Goal: Answer question/provide support: Answer question/provide support

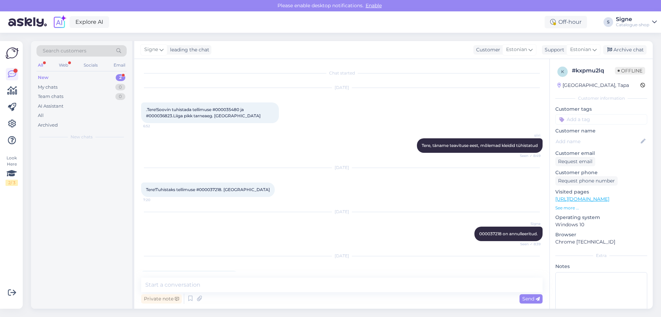
scroll to position [274, 0]
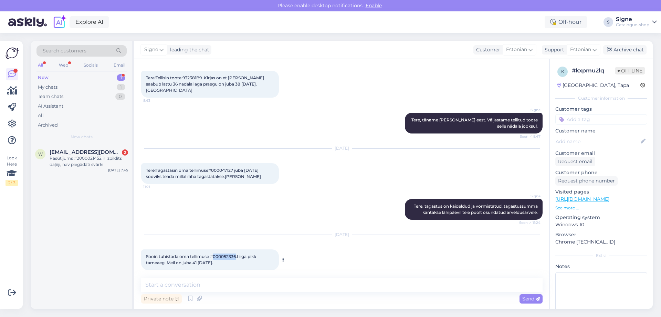
drag, startPoint x: 215, startPoint y: 248, endPoint x: 227, endPoint y: 251, distance: 12.1
click at [236, 254] on span "Sooin tuhistada oma tellimuse #000052336.Liiga pikk tarneaeg .Meil on juba 41 […" at bounding box center [201, 259] width 111 height 11
copy span "000052336"
click at [181, 282] on textarea at bounding box center [342, 284] width 402 height 14
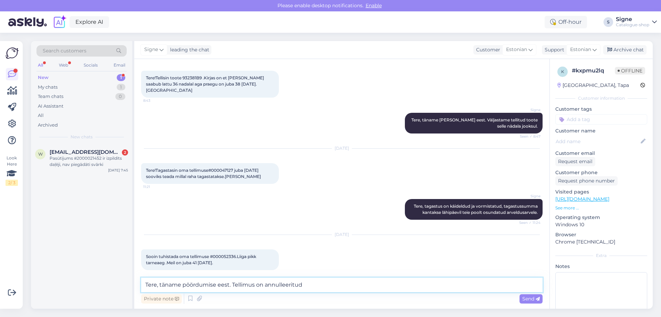
type textarea "Tere, täname pöördumise eest. Tellimus on annulleeritud."
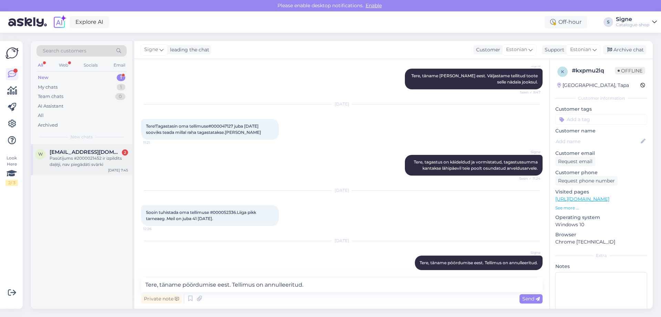
drag, startPoint x: 65, startPoint y: 160, endPoint x: 185, endPoint y: 166, distance: 120.4
click at [66, 160] on div "Pasūtījums #2000021452 ir izpildīts daļēji, nav piegādāti svārki" at bounding box center [89, 161] width 79 height 12
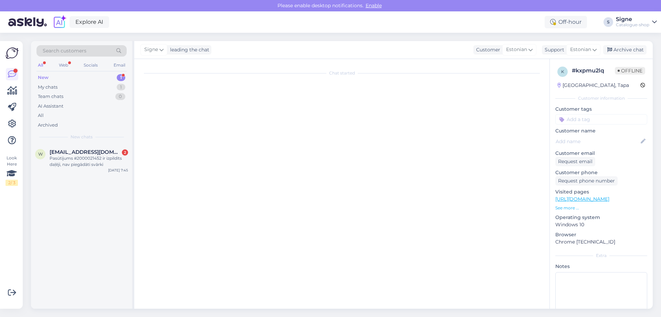
scroll to position [1504, 0]
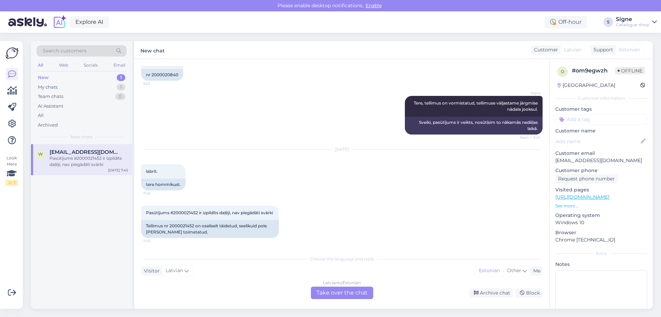
click at [340, 289] on div "Latvian to Estonian Take over the chat" at bounding box center [342, 292] width 62 height 12
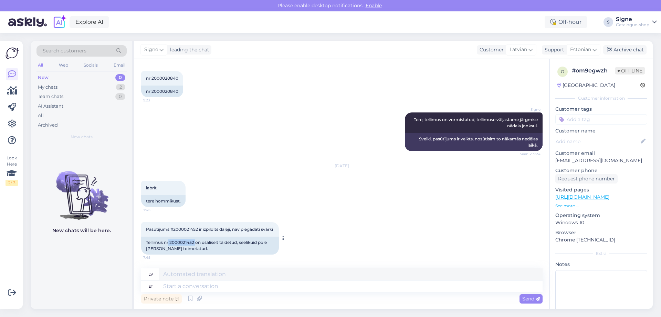
drag, startPoint x: 169, startPoint y: 243, endPoint x: 196, endPoint y: 242, distance: 26.2
click at [196, 242] on div "Tellimus nr 2000021452 on osaliselt täidetud, seelikuid pole kohale toimetatud." at bounding box center [210, 245] width 138 height 18
copy div "2000021452"
click at [196, 284] on textarea at bounding box center [351, 286] width 384 height 12
type textarea "Tere,"
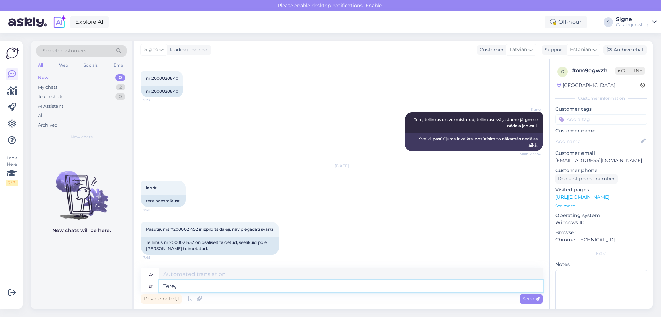
type textarea "Sveiki,"
type textarea "Tere, väljastame"
type textarea "Sveiki, mēs izsniedzam"
type textarea "Tere, väljastame toote e"
type textarea "Sveiki, mēs izlaižam produktu."
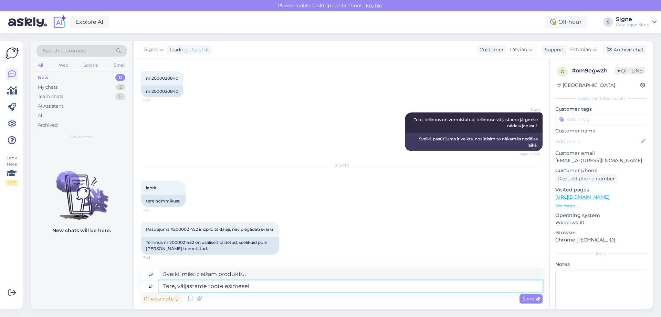
type textarea "Tere, väljastame toote esimesel"
type textarea "Sveiki, mēs nosūtīsim preci pirmajā dienā."
type textarea "Tere, väljastame toote esimesel võimalusel"
type textarea "Sveiki, mēs nosūtīsim preci pēc iespējas ātrāk."
type textarea "Tere, väljastame toote esimesel võimalusel selle n"
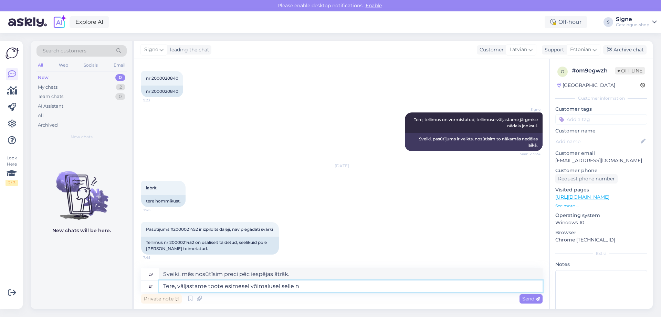
type textarea "Sveiki, mēs izdosim preci, cik drīz vien iespējams."
type textarea "Tere, väljastame toote esimesel võimalusel selle nädala j"
type textarea "Sveiki, mēs izlaidīsim produktu pēc iespējas ātrāk šonedēļ."
type textarea "Tere, väljastame toote esimesel võimalusel selle nädala jooksul."
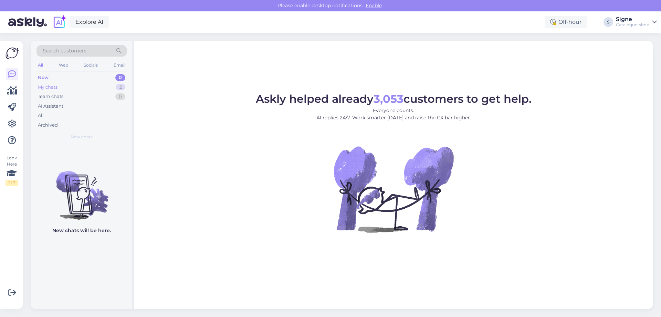
click at [54, 86] on div "My chats" at bounding box center [48, 87] width 20 height 7
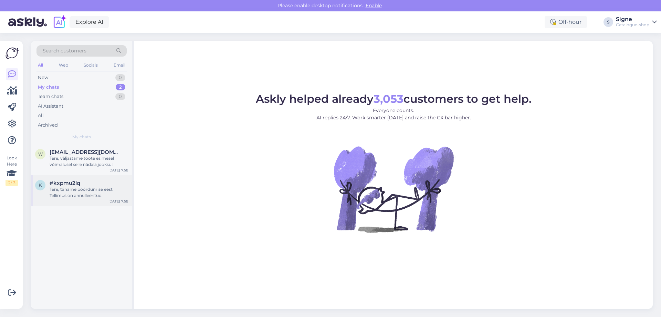
click at [75, 182] on span "#kxpmu2lq" at bounding box center [65, 183] width 31 height 6
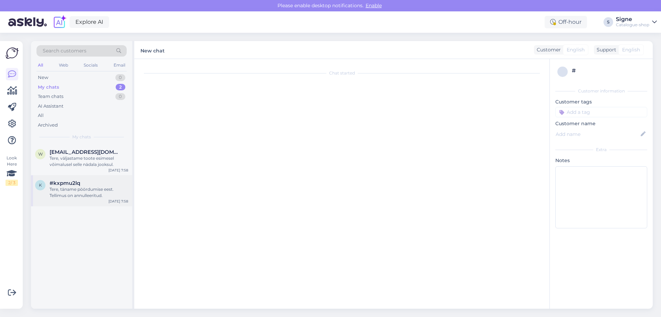
scroll to position [318, 0]
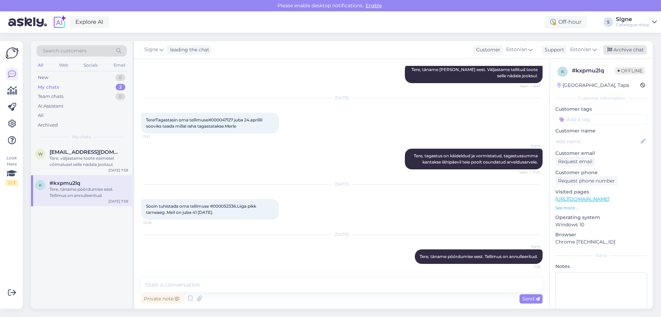
click at [627, 49] on div "Archive chat" at bounding box center [625, 49] width 43 height 9
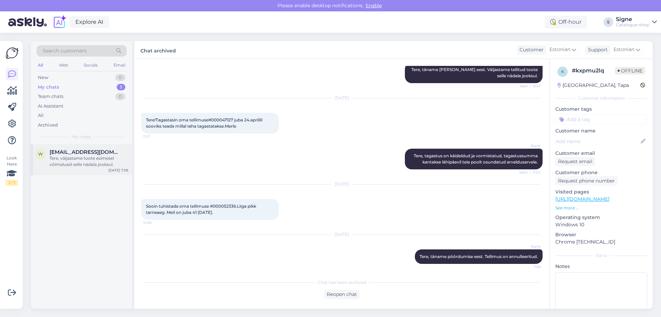
click at [79, 154] on span "[EMAIL_ADDRESS][DOMAIN_NAME]" at bounding box center [86, 152] width 72 height 6
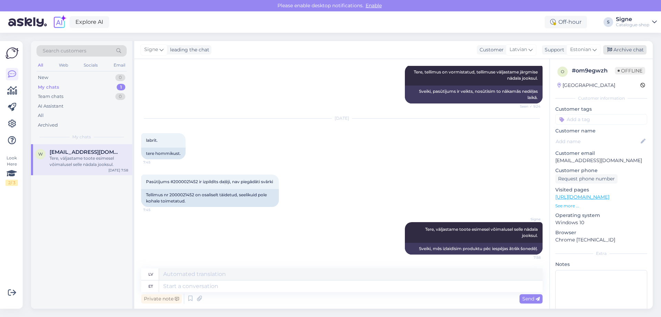
click at [638, 52] on div "Archive chat" at bounding box center [625, 49] width 43 height 9
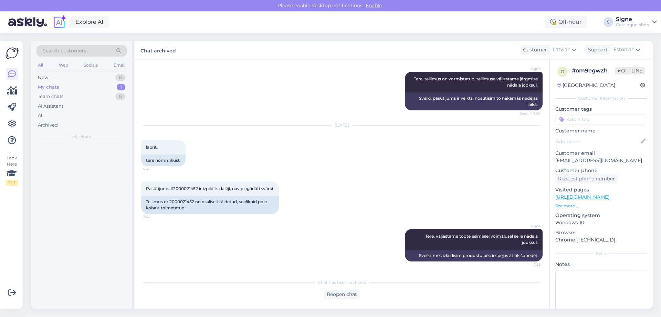
scroll to position [1528, 0]
